Goal: Transaction & Acquisition: Purchase product/service

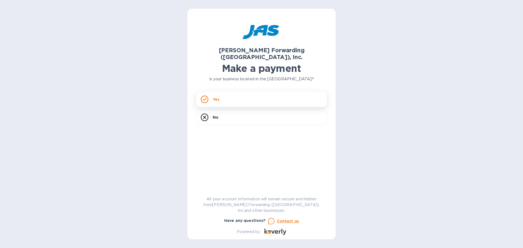
click at [242, 92] on div "Yes" at bounding box center [261, 99] width 131 height 15
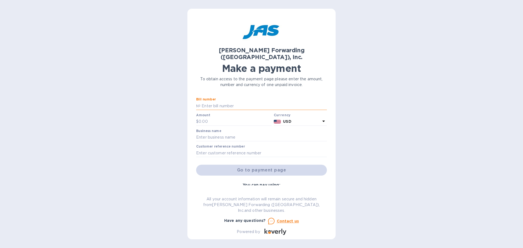
click at [236, 102] on input "text" at bounding box center [263, 106] width 126 height 8
click at [216, 102] on input "text" at bounding box center [263, 106] width 126 height 8
paste input "ORF503373552"
type input "ORF503373552"
click at [214, 118] on input "text" at bounding box center [234, 122] width 73 height 8
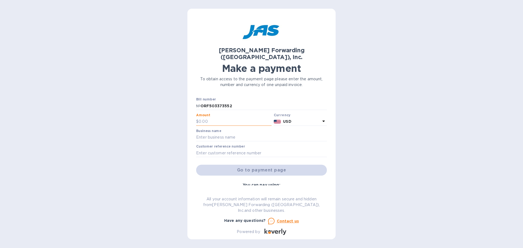
click at [221, 118] on input "text" at bounding box center [234, 122] width 73 height 8
type input "25,088.60"
click at [243, 133] on input "text" at bounding box center [261, 137] width 131 height 8
type input "CaraGreen"
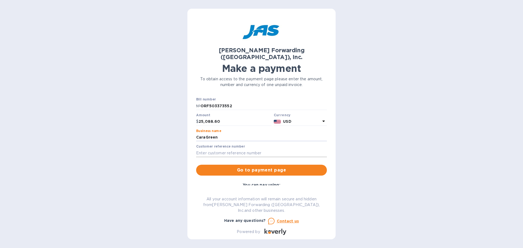
click at [239, 149] on input "text" at bounding box center [261, 153] width 131 height 8
click at [246, 149] on input "text" at bounding box center [261, 153] width 131 height 8
type input "CARAGRGMR"
click at [238, 167] on span "Go to payment page" at bounding box center [261, 170] width 122 height 7
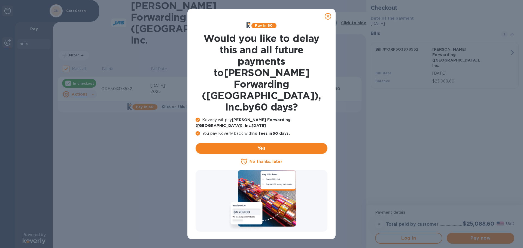
click at [328, 18] on icon at bounding box center [328, 16] width 7 height 7
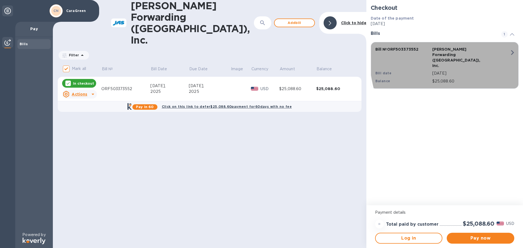
click at [511, 54] on icon "button" at bounding box center [512, 53] width 10 height 10
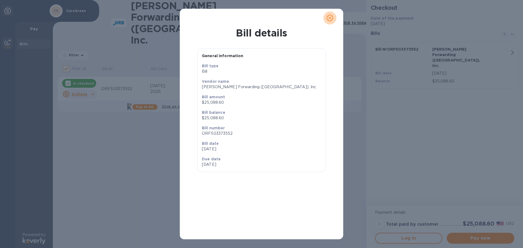
click at [331, 17] on icon "close" at bounding box center [329, 17] width 5 height 5
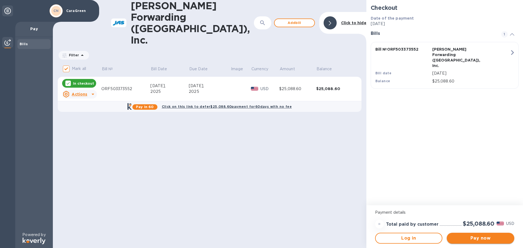
click at [473, 236] on span "Pay now" at bounding box center [480, 238] width 59 height 7
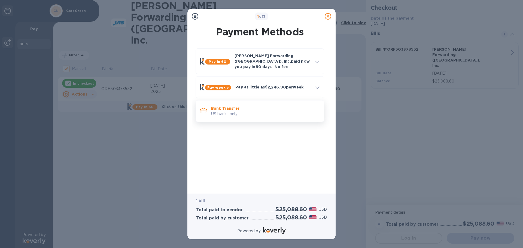
click at [247, 111] on p "US banks only." at bounding box center [265, 114] width 108 height 6
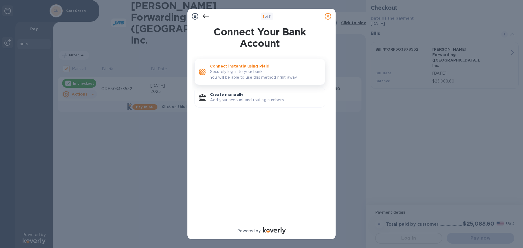
click at [253, 76] on p "Securely log in to your bank. You will be able to use this method right away." at bounding box center [265, 74] width 111 height 11
